Goal: Navigation & Orientation: Find specific page/section

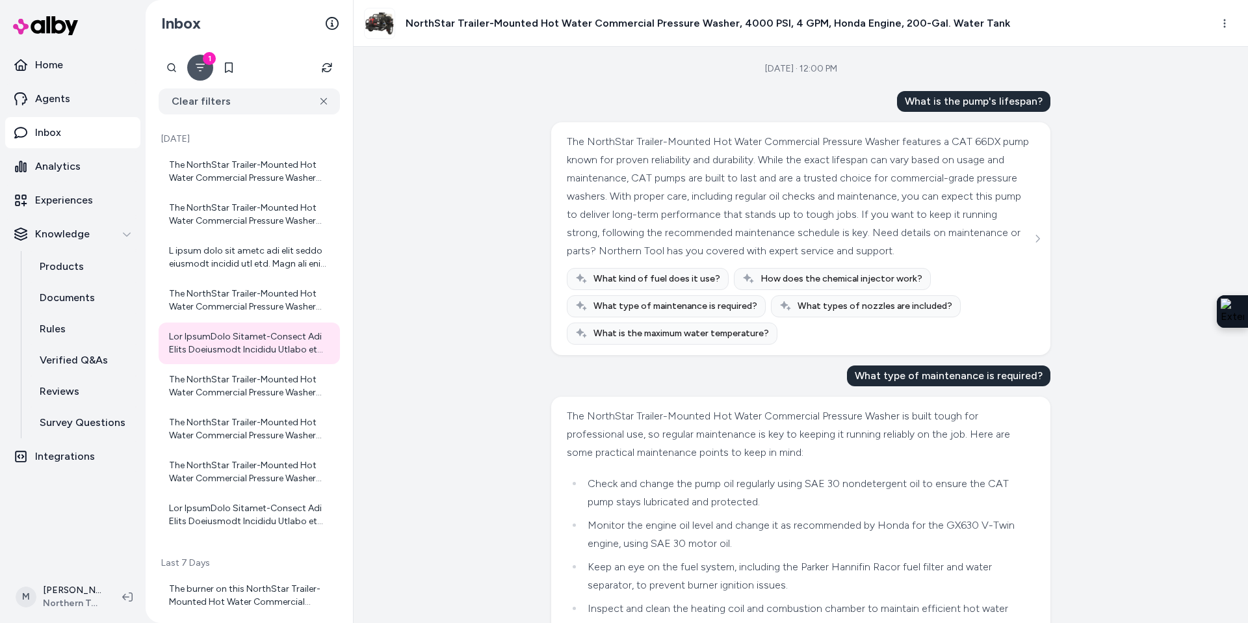
scroll to position [225, 0]
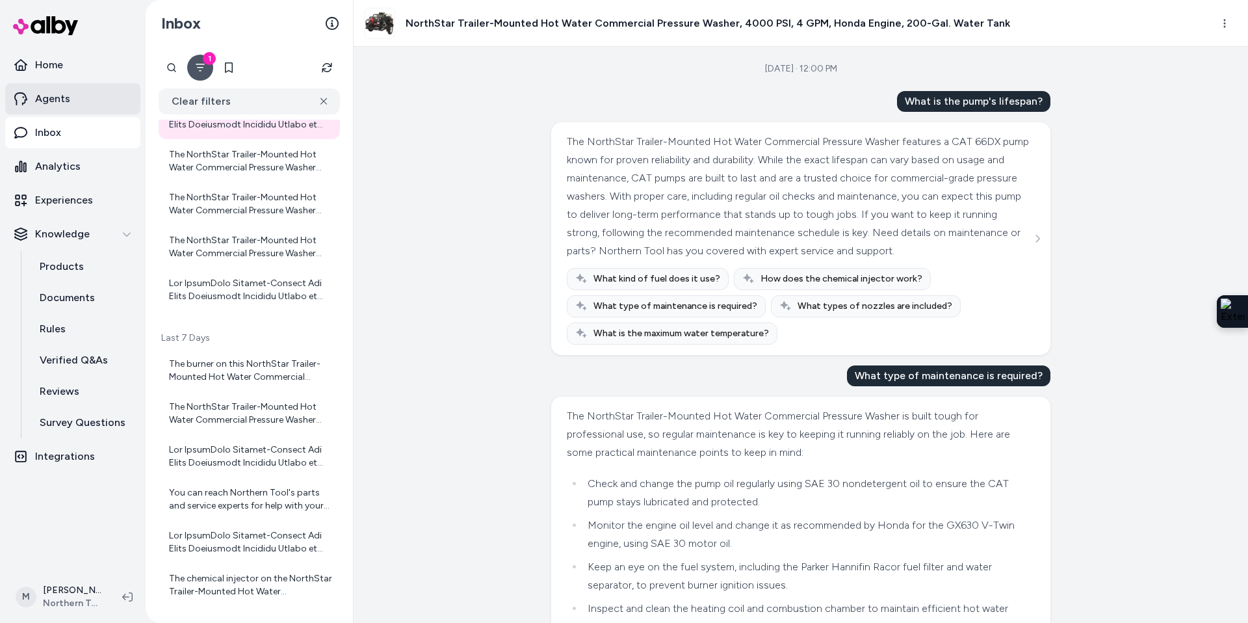
click at [68, 92] on link "Agents" at bounding box center [72, 98] width 135 height 31
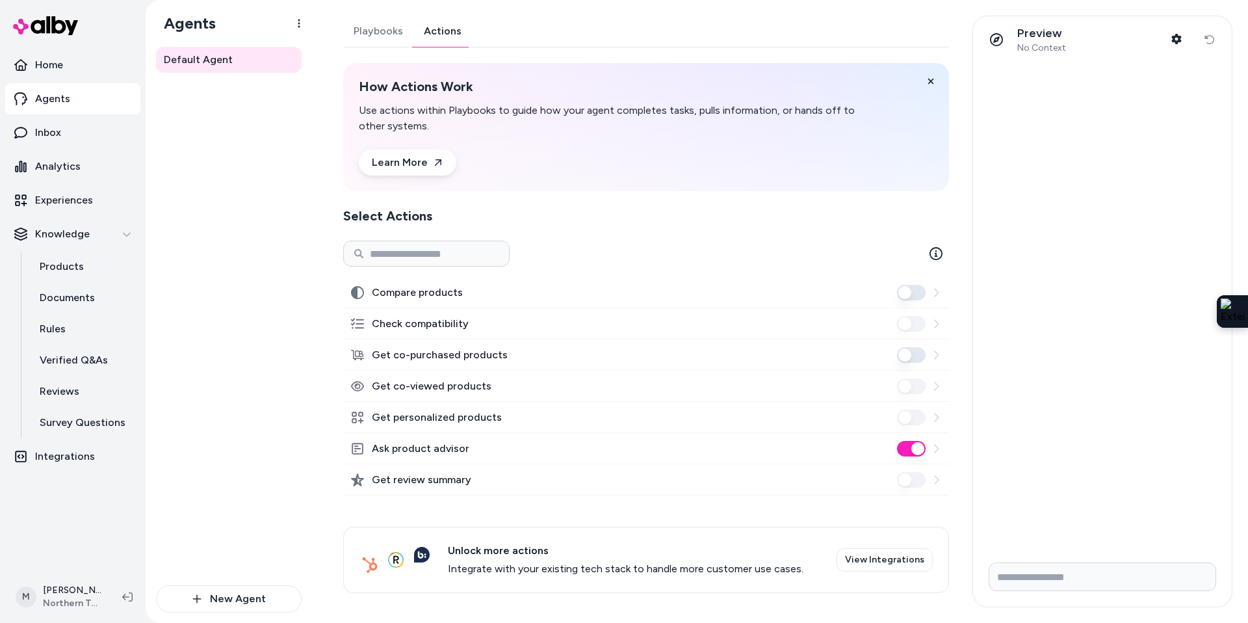
click at [455, 22] on link "Actions" at bounding box center [442, 31] width 58 height 31
click at [60, 264] on p "Products" at bounding box center [62, 267] width 44 height 16
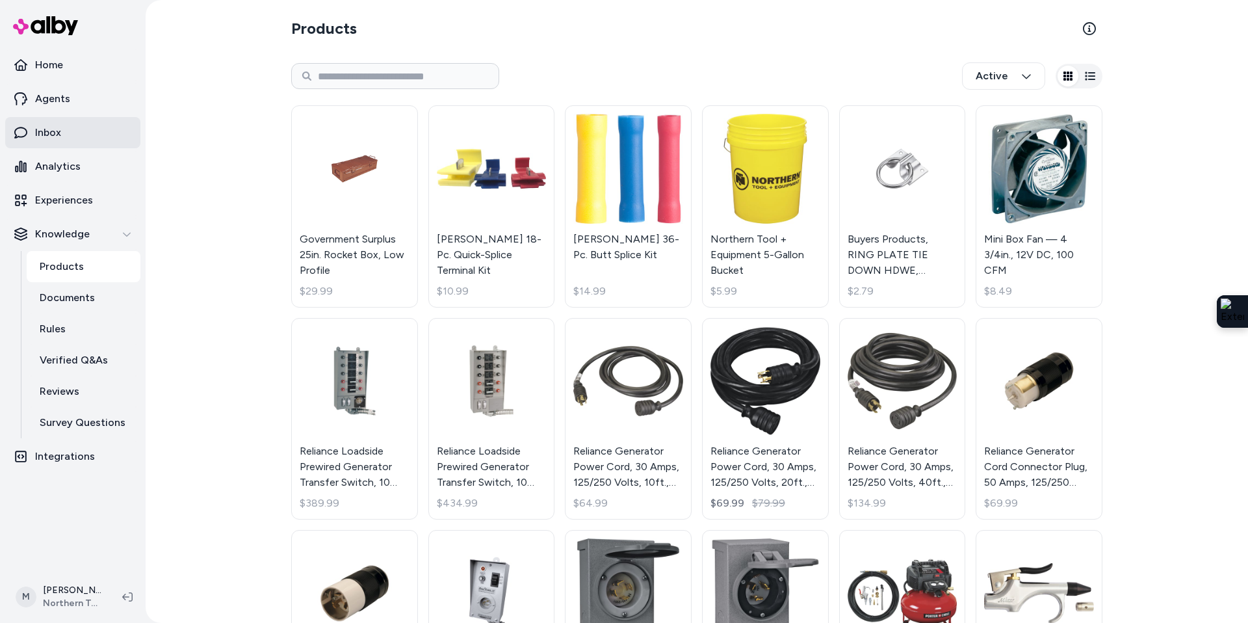
click at [73, 127] on link "Inbox" at bounding box center [72, 132] width 135 height 31
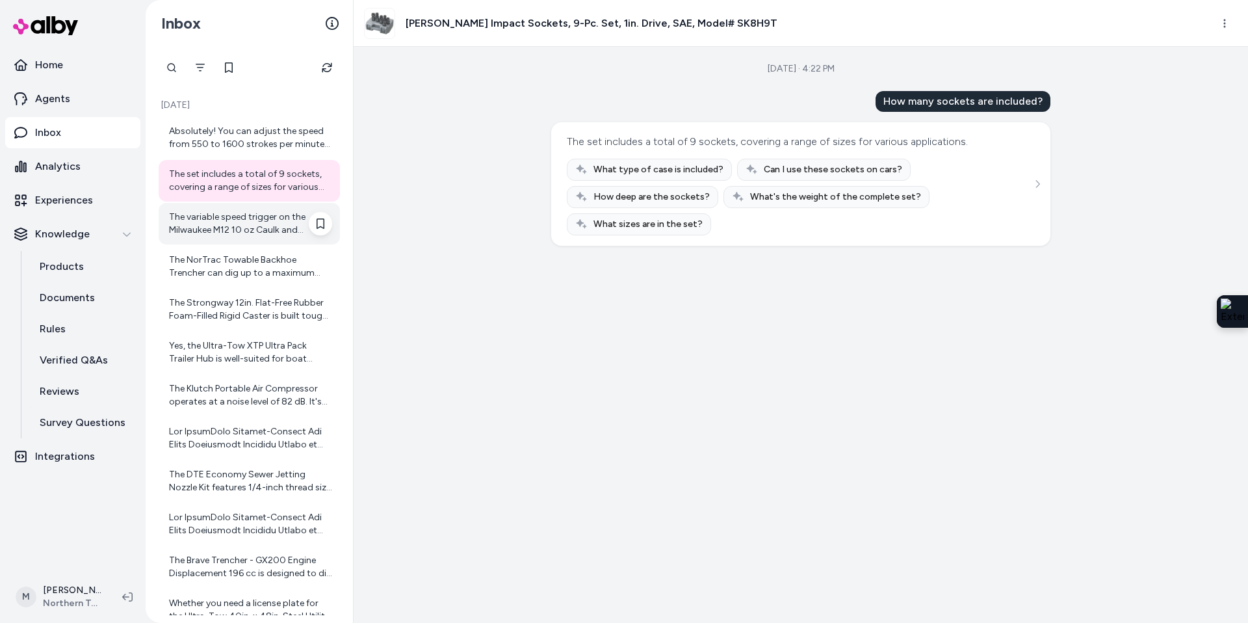
click at [231, 237] on div "The variable speed trigger on the Milwaukee M12 10 oz Caulk and Adhesive Gun gi…" at bounding box center [249, 224] width 181 height 42
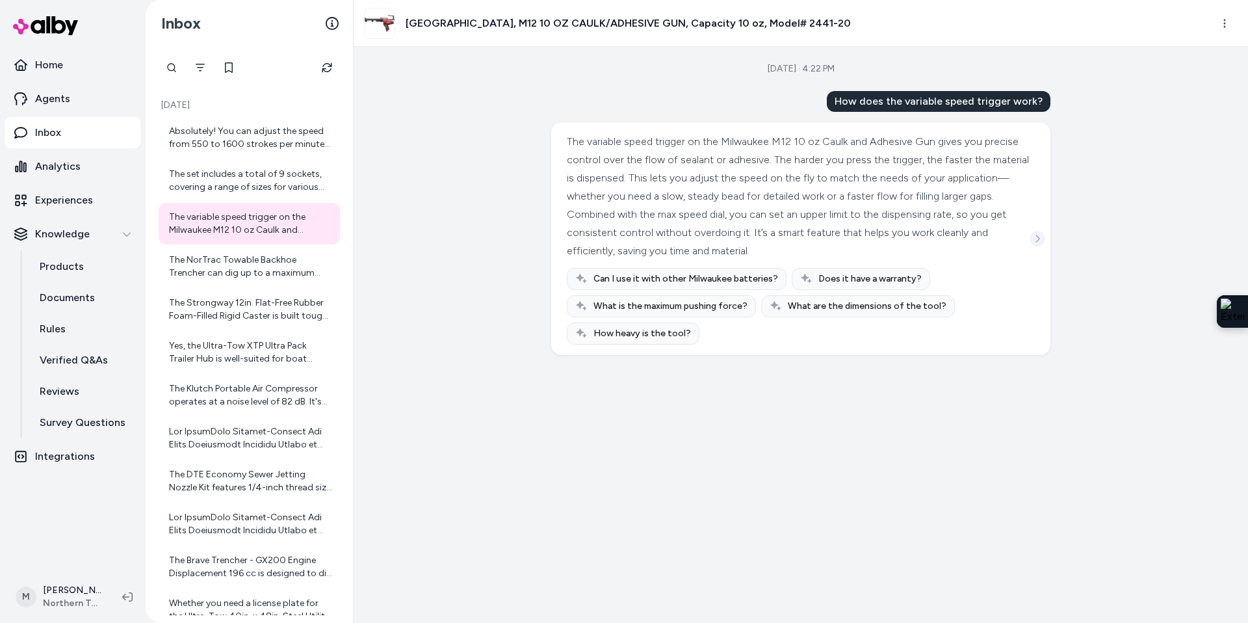
click at [1039, 235] on icon "See more" at bounding box center [1037, 238] width 9 height 9
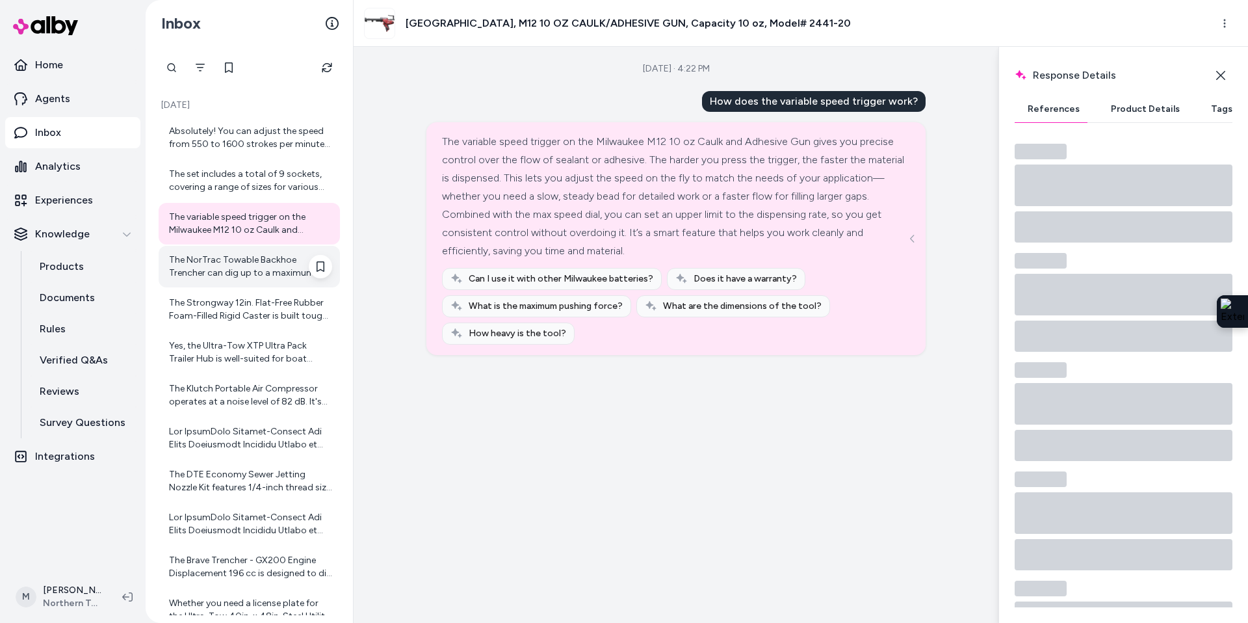
click at [285, 277] on div "The NorTrac Towable Backhoe Trencher can dig up to a maximum depth of 80 inches…" at bounding box center [250, 266] width 163 height 26
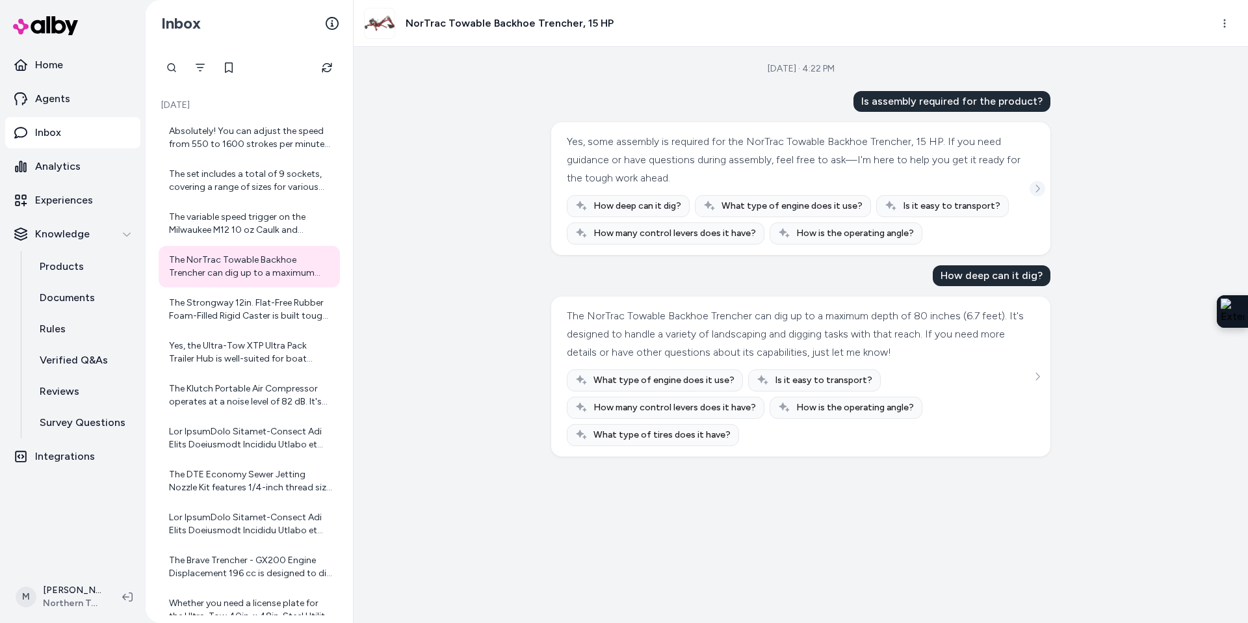
click at [1040, 188] on icon "See more" at bounding box center [1037, 188] width 9 height 9
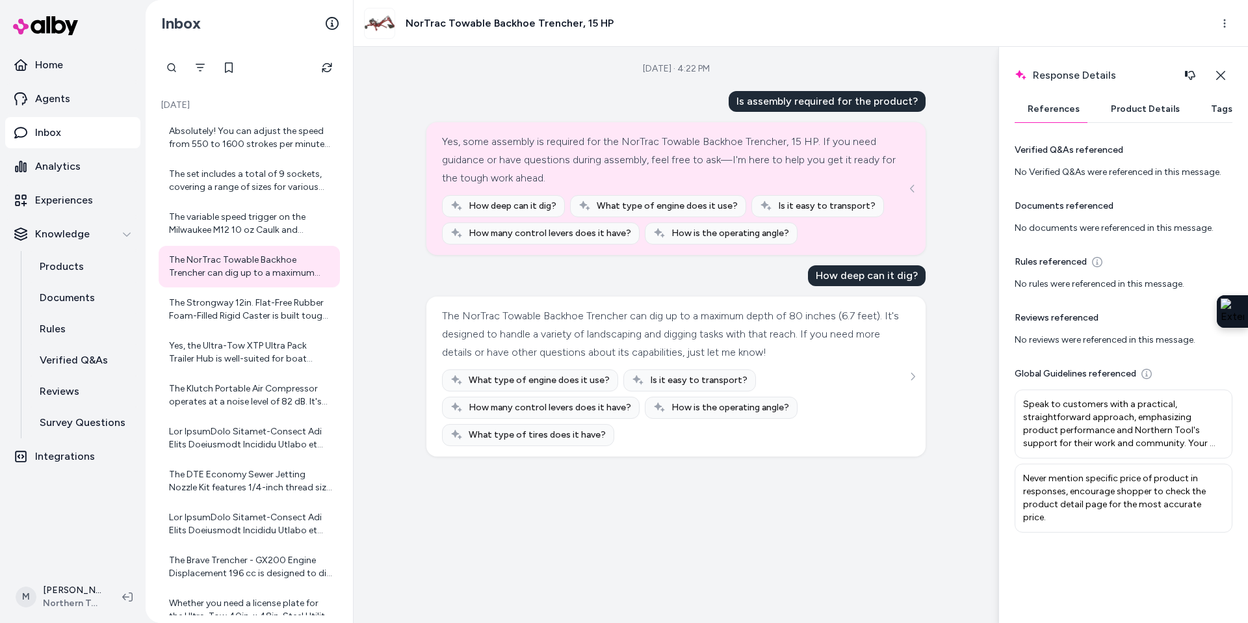
click at [1208, 110] on button "Tags" at bounding box center [1221, 109] width 47 height 26
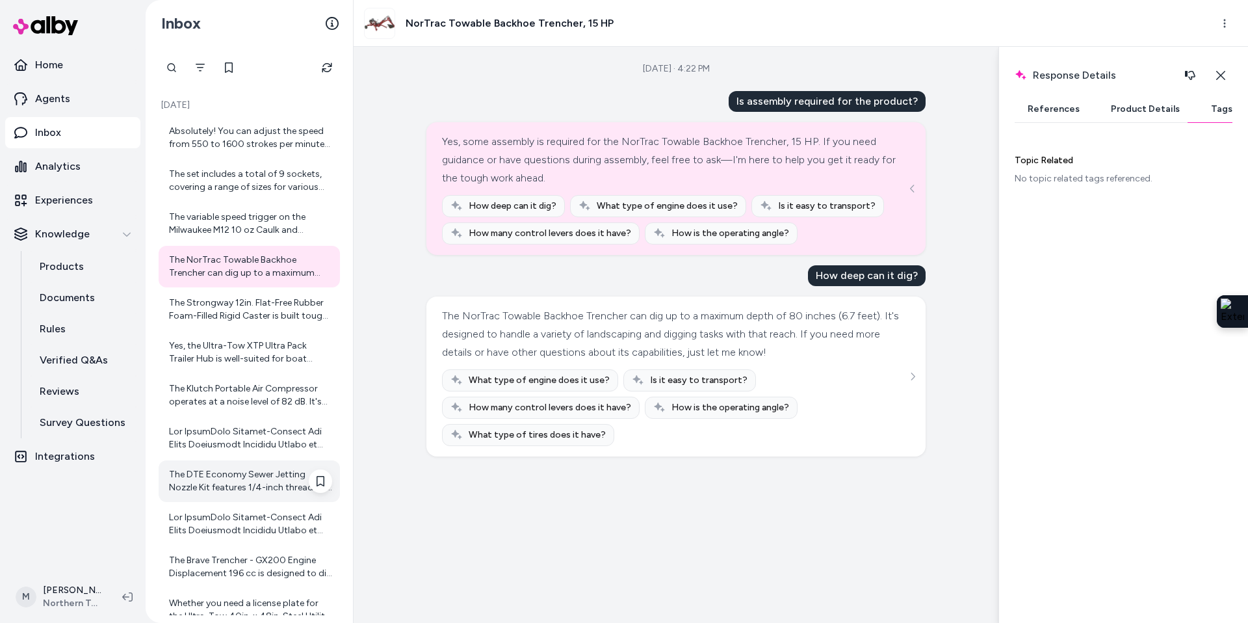
scroll to position [153, 0]
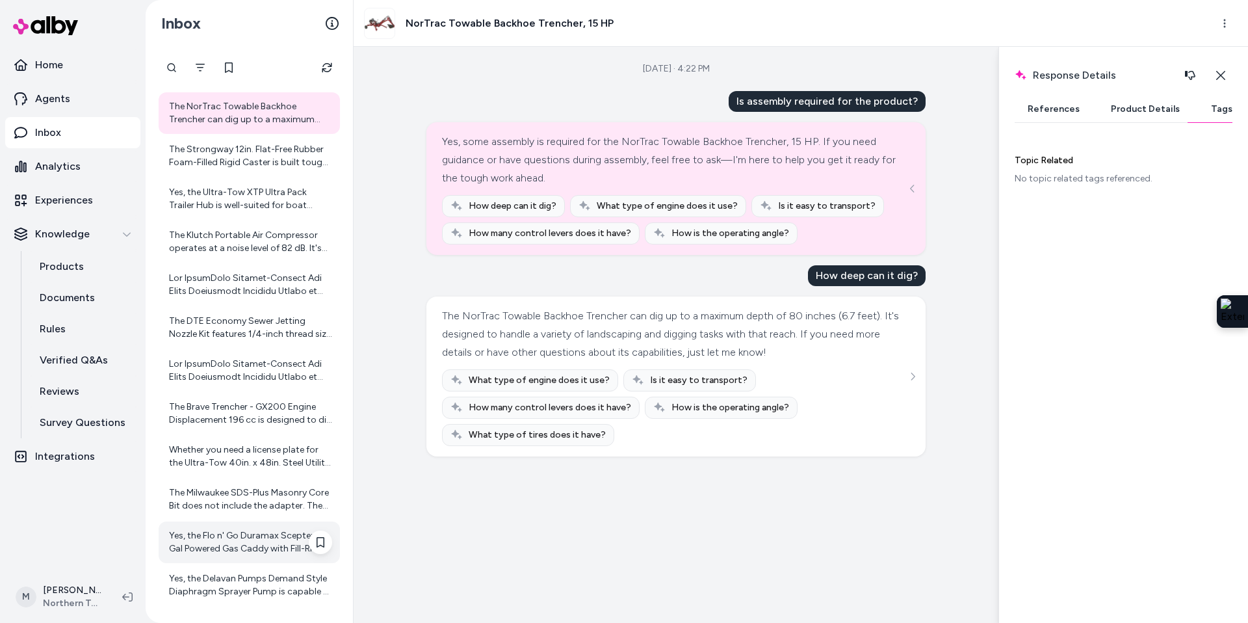
click at [214, 551] on div "Yes, the Flo n' Go Duramax Scepter 14-Gal Powered Gas Caddy with Fill-Rite Fuel…" at bounding box center [250, 542] width 163 height 26
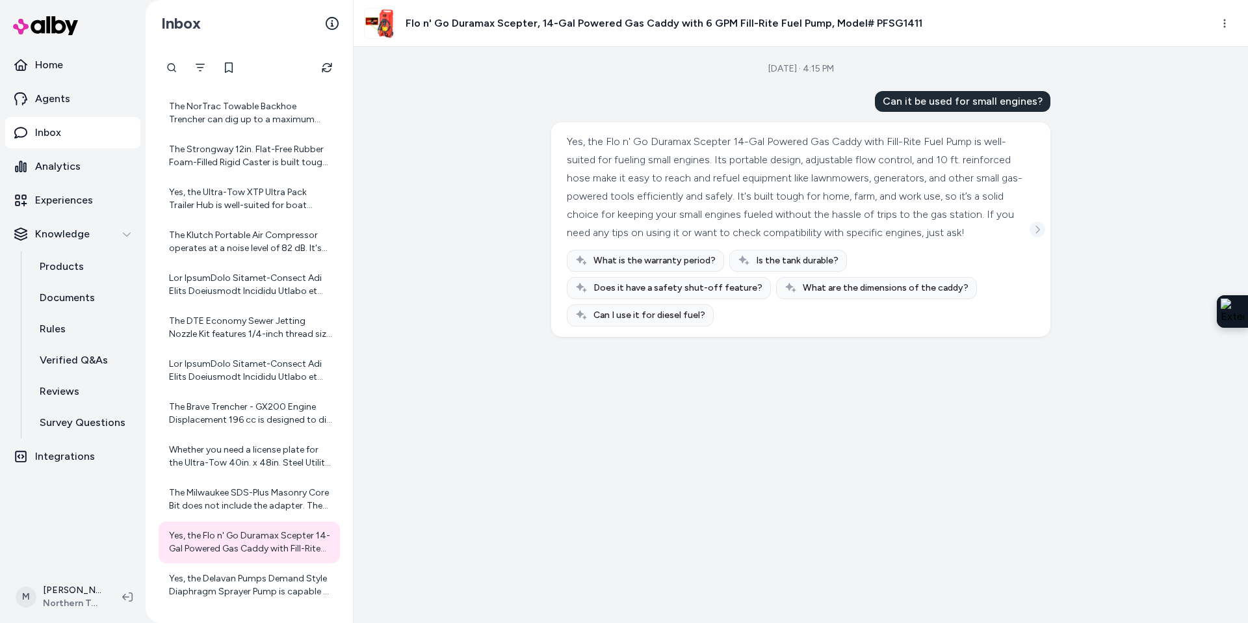
click at [1040, 234] on icon "See more" at bounding box center [1037, 229] width 9 height 9
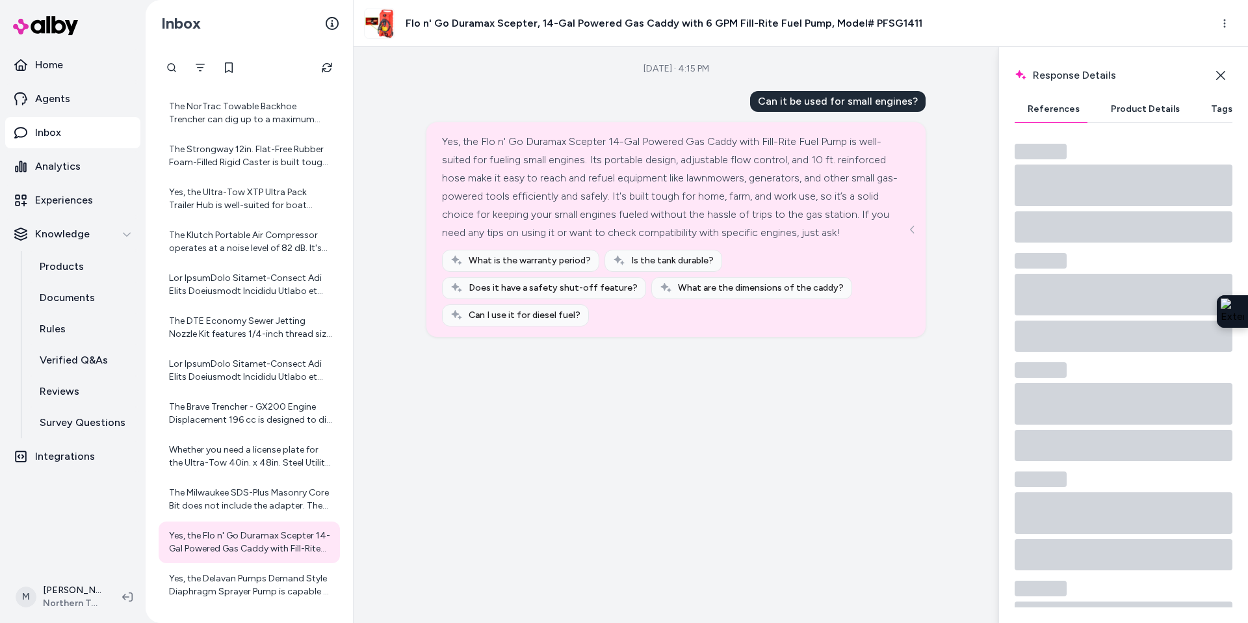
click at [1216, 112] on button "Tags" at bounding box center [1221, 109] width 47 height 26
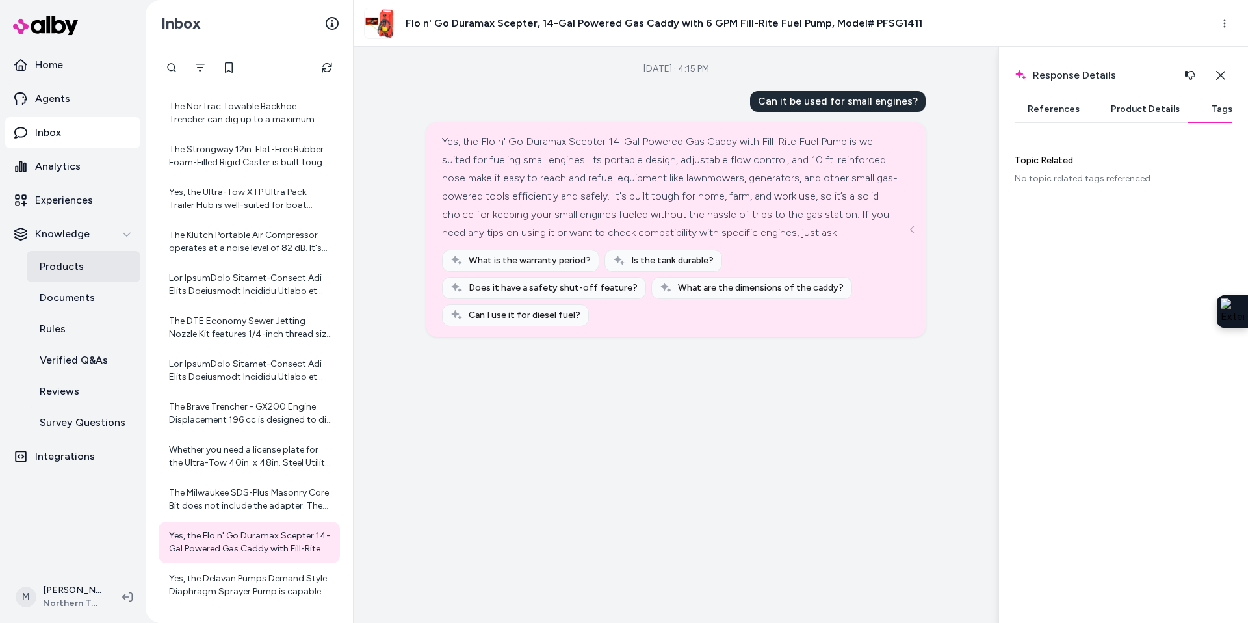
click at [59, 266] on p "Products" at bounding box center [62, 267] width 44 height 16
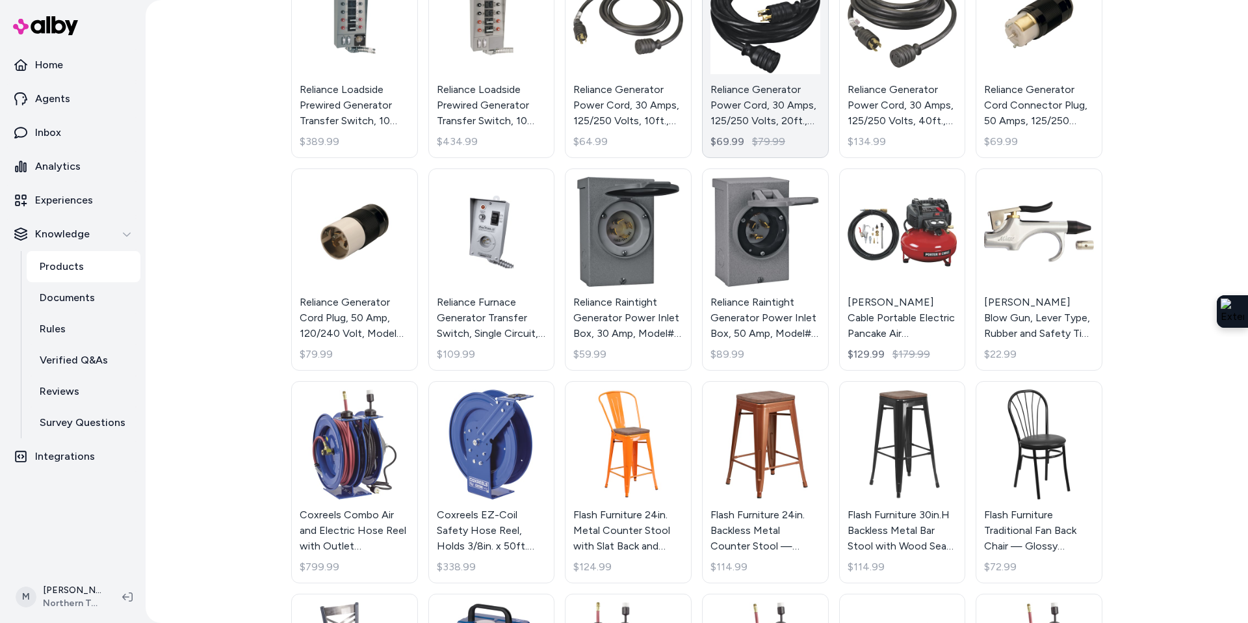
scroll to position [404, 0]
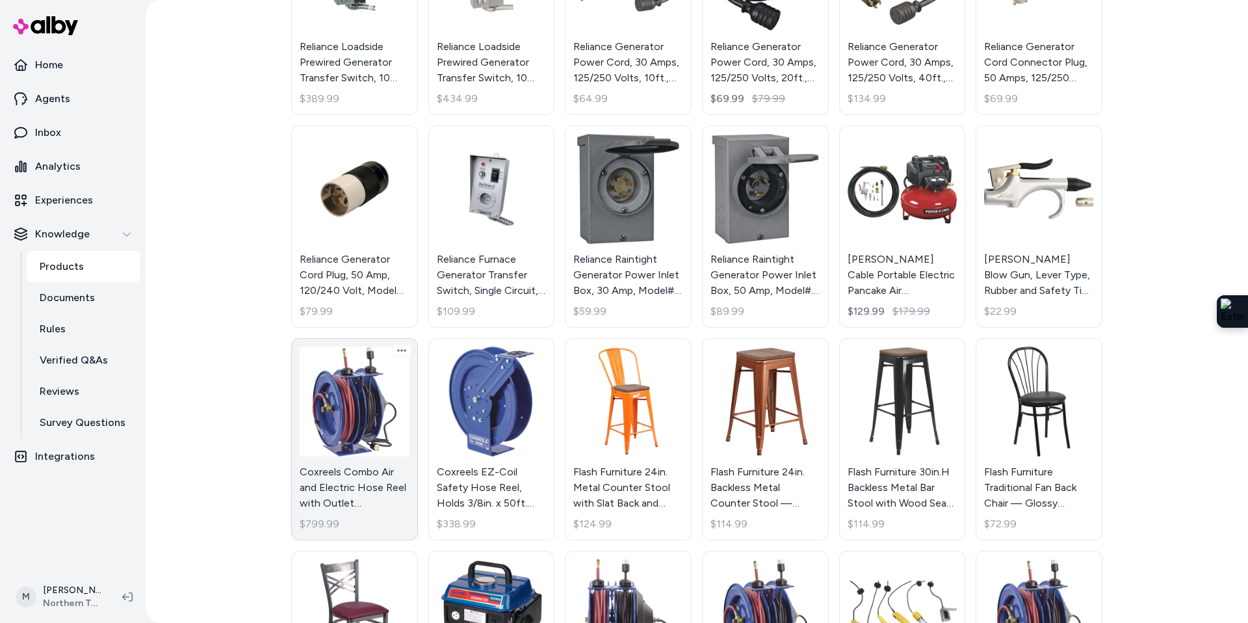
click at [377, 411] on link "Coxreels Combo Air and Electric Hose Reel with Outlet Attachment, With 3/8in. x…" at bounding box center [354, 439] width 127 height 202
click at [369, 475] on link "Coxreels Combo Air and Electric Hose Reel with Outlet Attachment, With 3/8in. x…" at bounding box center [354, 439] width 127 height 202
click at [352, 424] on link "Coxreels Combo Air and Electric Hose Reel with Outlet Attachment, With 3/8in. x…" at bounding box center [354, 439] width 127 height 202
click at [346, 456] on link "Coxreels Combo Air and Electric Hose Reel with Outlet Attachment, With 3/8in. x…" at bounding box center [354, 439] width 127 height 202
click at [363, 472] on link "Coxreels Combo Air and Electric Hose Reel with Outlet Attachment, With 3/8in. x…" at bounding box center [354, 439] width 127 height 202
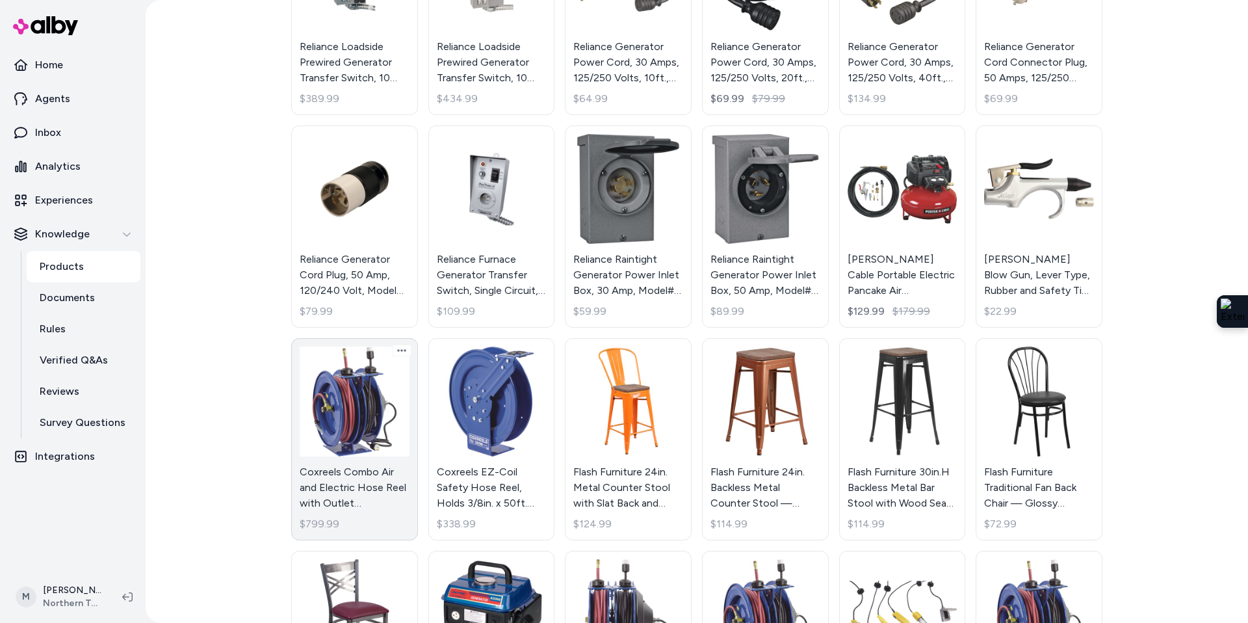
click at [359, 504] on link "Coxreels Combo Air and Electric Hose Reel with Outlet Attachment, With 3/8in. x…" at bounding box center [354, 439] width 127 height 202
click at [365, 517] on link "Coxreels Combo Air and Electric Hose Reel with Outlet Attachment, With 3/8in. x…" at bounding box center [354, 439] width 127 height 202
click at [372, 420] on link "Coxreels Combo Air and Electric Hose Reel with Outlet Attachment, With 3/8in. x…" at bounding box center [354, 439] width 127 height 202
click at [394, 359] on link "Coxreels Combo Air and Electric Hose Reel with Outlet Attachment, With 3/8in. x…" at bounding box center [354, 439] width 127 height 202
click at [402, 348] on html "Home Agents Inbox Analytics Experiences Knowledge Products Documents Rules Veri…" at bounding box center [624, 311] width 1248 height 623
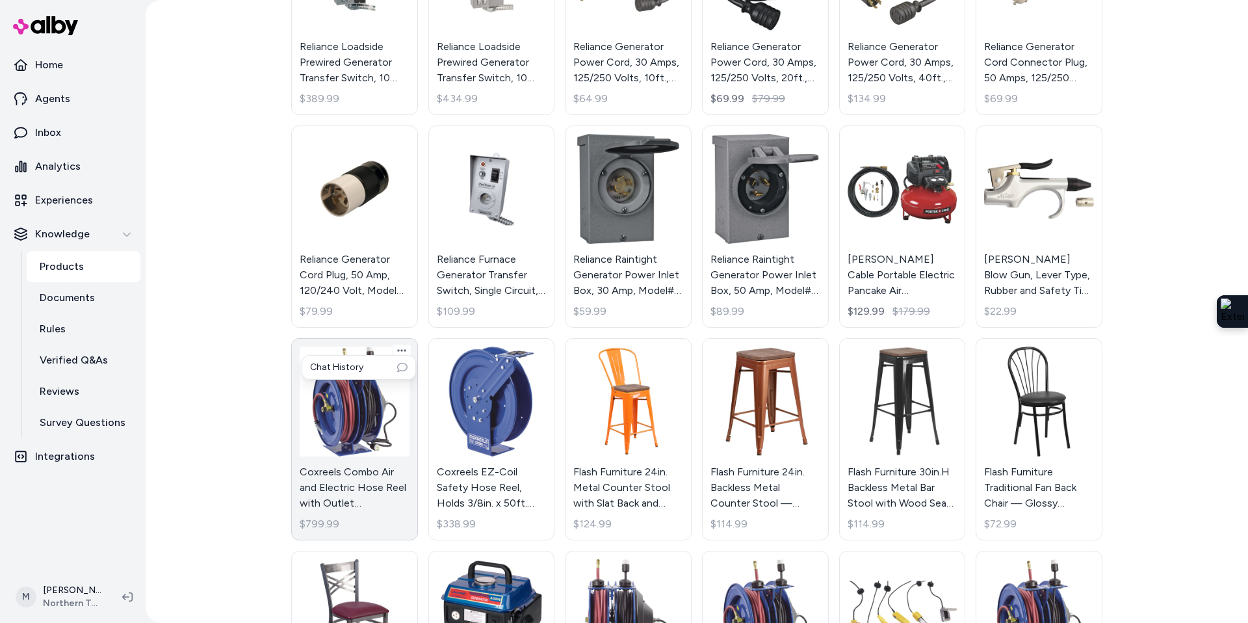
click at [381, 444] on html "Home Agents Inbox Analytics Experiences Knowledge Products Documents Rules Veri…" at bounding box center [624, 311] width 1248 height 623
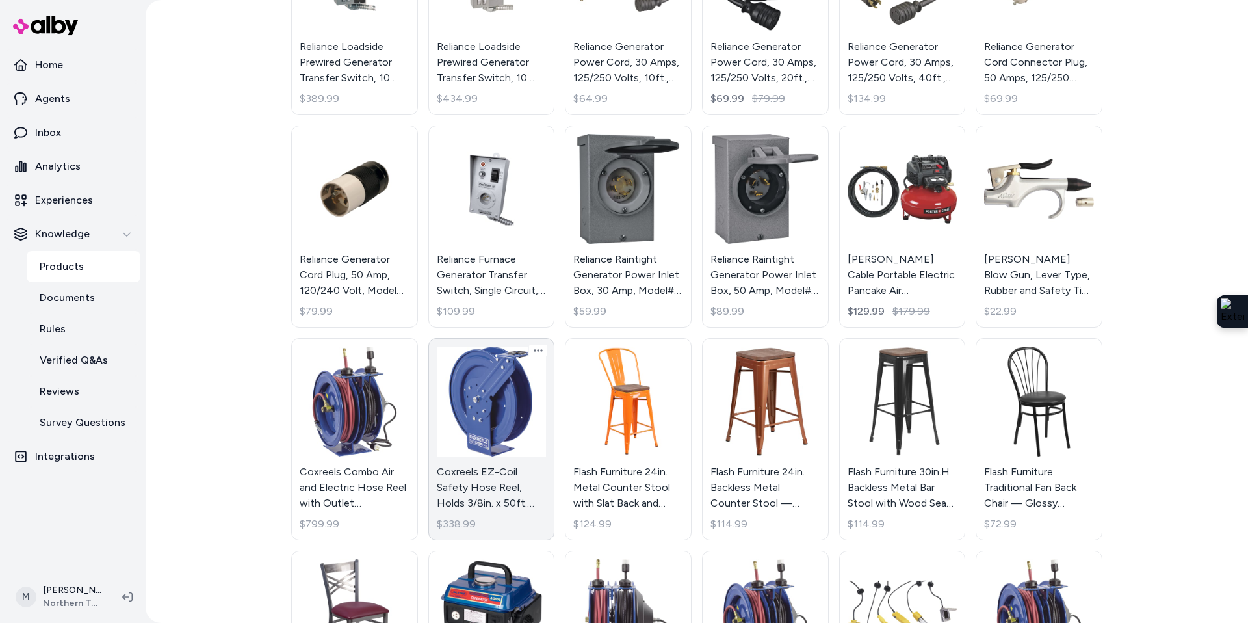
click at [503, 472] on link "Coxreels EZ-Coil Safety Hose Reel, Holds 3/8in. x 50ft. Hose, Max. 300 PSI, Mod…" at bounding box center [491, 439] width 127 height 202
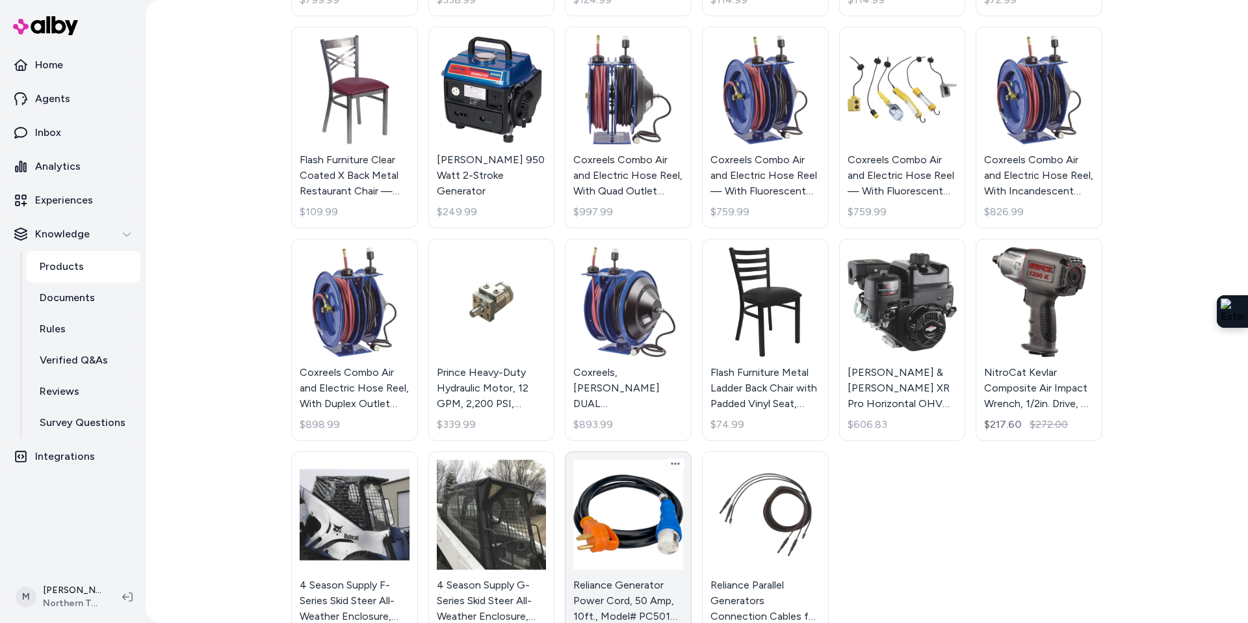
scroll to position [940, 0]
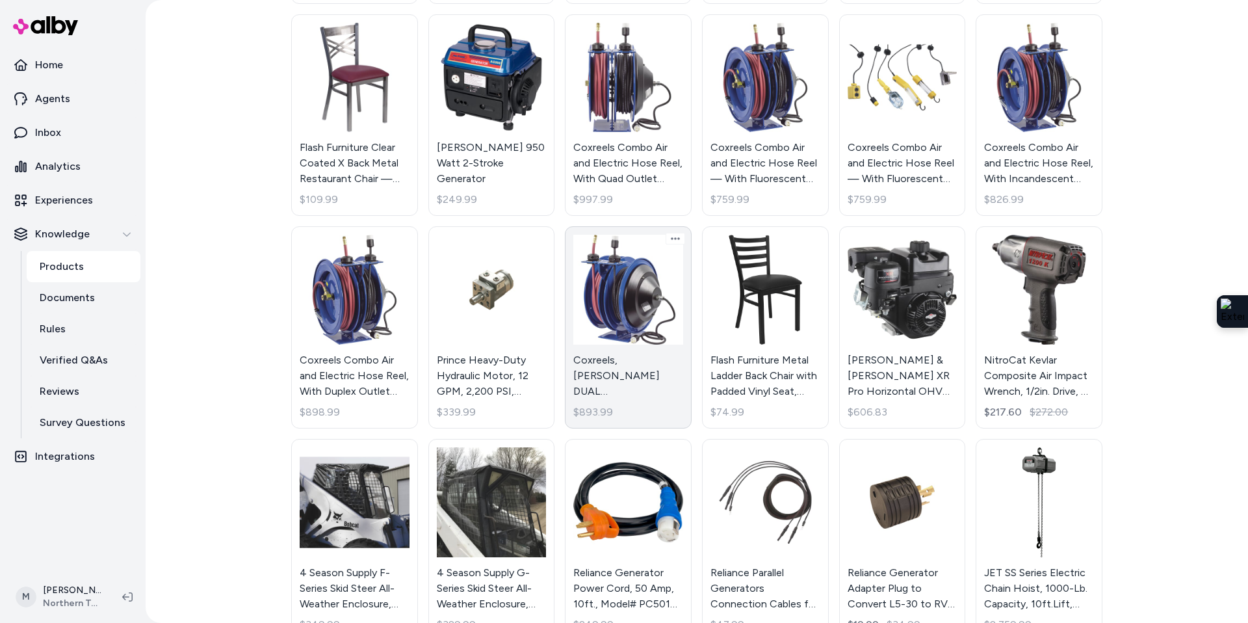
click at [661, 311] on link "Coxreels, COX DUAL HOSE/ELECTRIC REEL $893.99" at bounding box center [628, 327] width 127 height 202
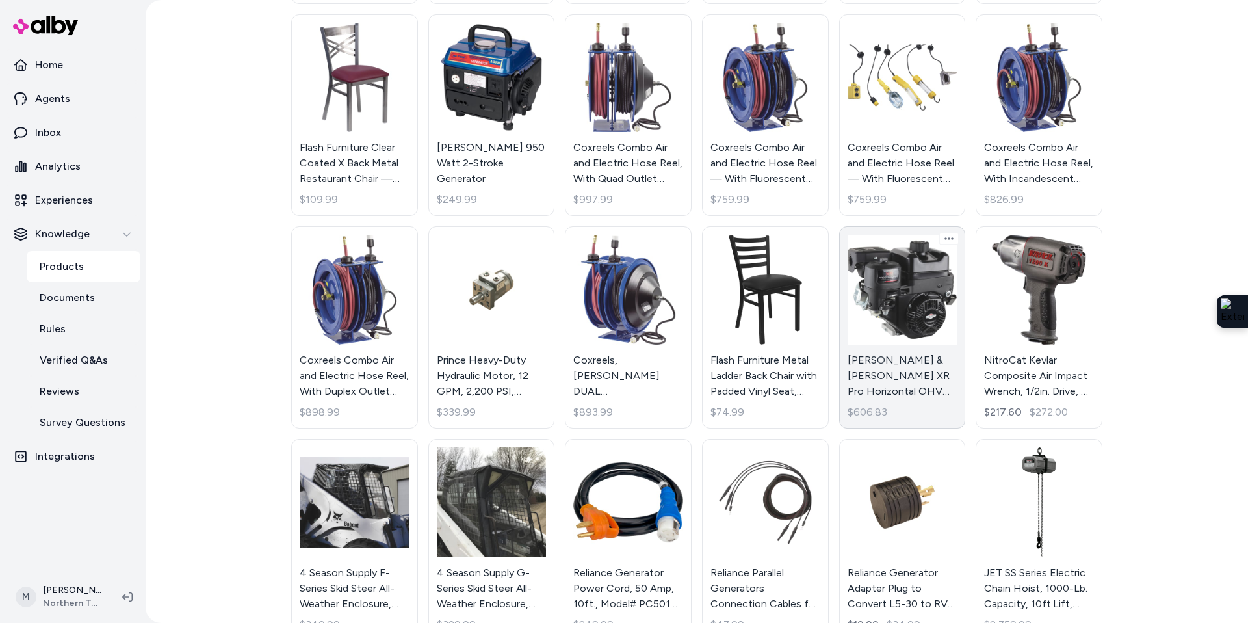
click at [908, 331] on link "Briggs & Stratton XR Pro Horizontal OHV Engine with Electric Start, 208cc, 3/4i…" at bounding box center [902, 327] width 127 height 202
click at [905, 387] on link "Briggs & Stratton XR Pro Horizontal OHV Engine with Electric Start, 208cc, 3/4i…" at bounding box center [902, 327] width 127 height 202
